Goal: Task Accomplishment & Management: Manage account settings

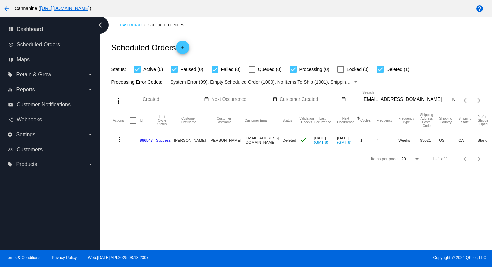
click at [8, 8] on mat-icon "arrow_back" at bounding box center [7, 9] width 8 height 8
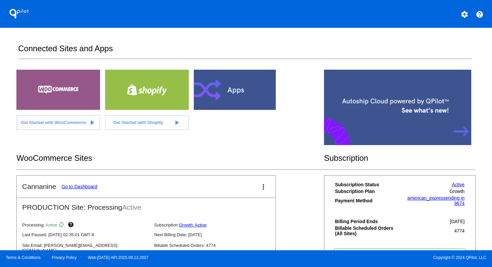
click at [466, 14] on mat-icon "settings" at bounding box center [464, 14] width 8 height 8
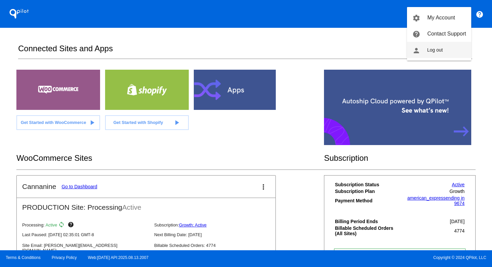
click at [444, 48] on button "person Log out" at bounding box center [439, 50] width 64 height 16
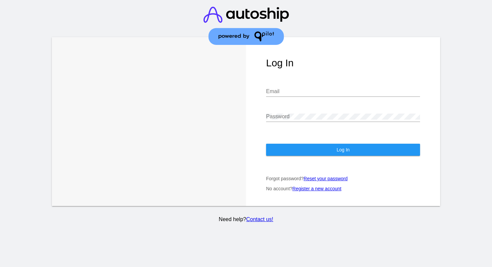
click at [336, 91] on input "Email" at bounding box center [343, 91] width 154 height 6
type input "[EMAIL_ADDRESS][DOMAIN_NAME]"
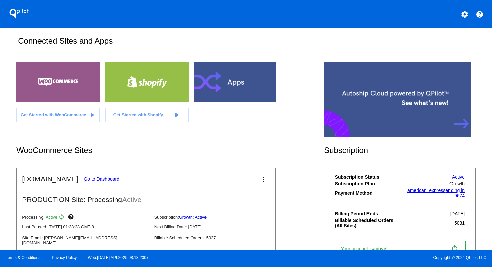
scroll to position [20, 0]
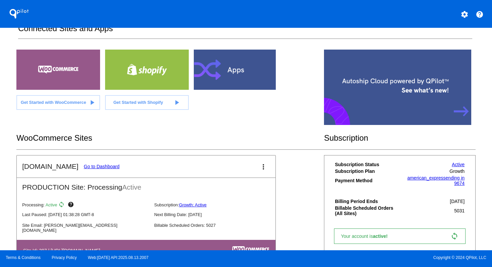
click at [98, 166] on link "Go to Dashboard" at bounding box center [102, 166] width 36 height 5
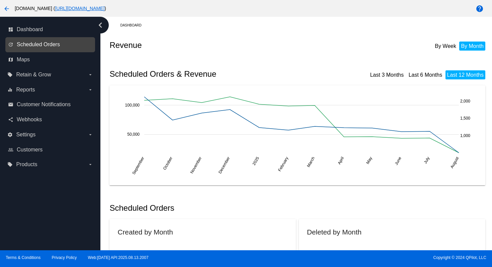
click at [30, 45] on span "Scheduled Orders" at bounding box center [38, 44] width 43 height 6
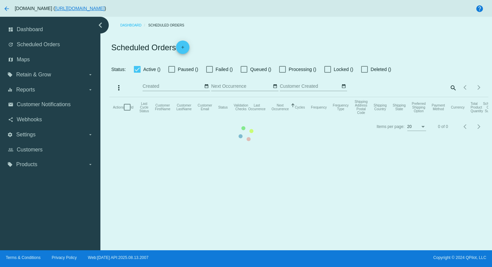
checkbox input "true"
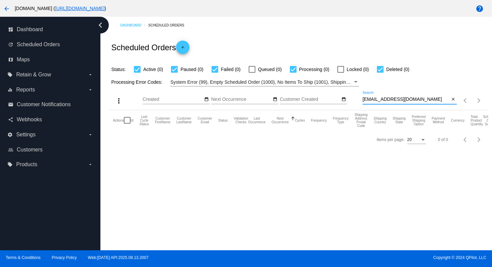
drag, startPoint x: 410, startPoint y: 100, endPoint x: 360, endPoint y: 103, distance: 50.6
click at [360, 103] on div "more_vert Aug Jan Feb Mar [DATE]" at bounding box center [298, 98] width 378 height 24
click at [370, 100] on input "[EMAIL_ADDRESS][DOMAIN_NAME]" at bounding box center [405, 99] width 87 height 5
click at [374, 100] on input "[EMAIL_ADDRESS][DOMAIN_NAME]" at bounding box center [405, 99] width 87 height 5
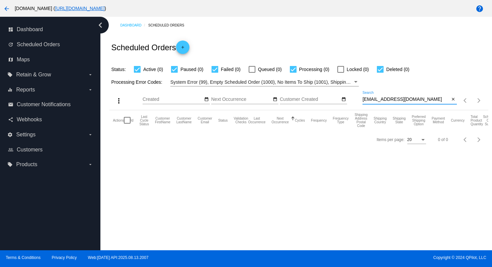
click at [374, 100] on input "[EMAIL_ADDRESS][DOMAIN_NAME]" at bounding box center [405, 99] width 87 height 5
paste input "[EMAIL_ADDRESS][DOMAIN_NAME]"
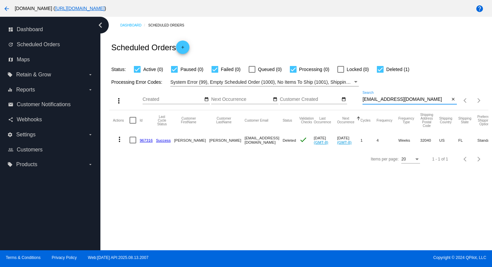
type input "[EMAIL_ADDRESS][DOMAIN_NAME]"
click at [119, 138] on mat-icon "more_vert" at bounding box center [119, 139] width 8 height 8
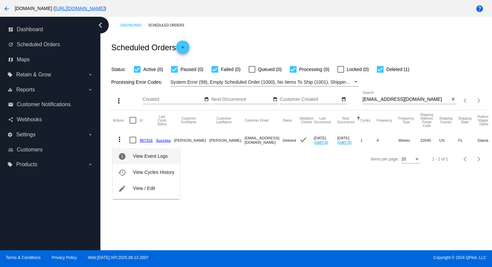
click at [148, 152] on button "info View Event Logs" at bounding box center [146, 156] width 67 height 16
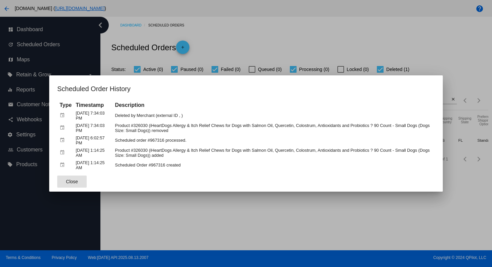
click at [234, 38] on div at bounding box center [246, 133] width 492 height 267
